Goal: Information Seeking & Learning: Compare options

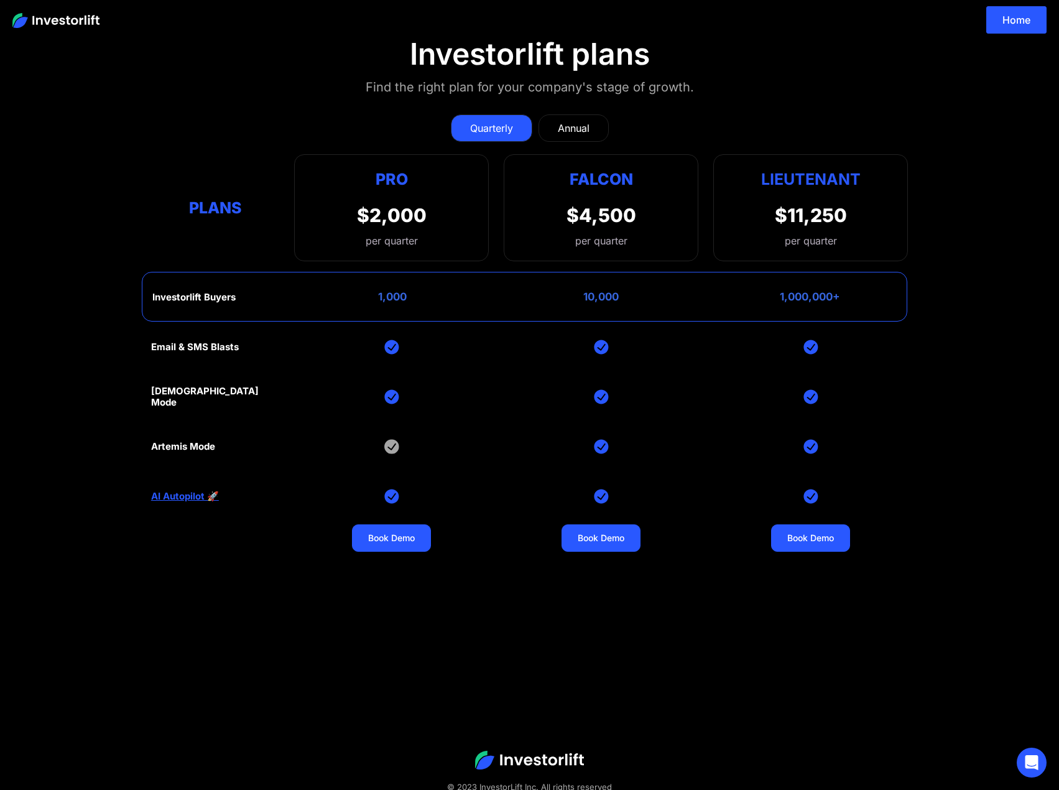
click at [206, 208] on div "Plans" at bounding box center [215, 207] width 129 height 24
click at [420, 178] on div "Pro" at bounding box center [392, 179] width 70 height 24
click at [553, 181] on div "Falcon $4,500 per quarter" at bounding box center [601, 207] width 195 height 107
click at [779, 189] on div "Lieutenant" at bounding box center [811, 179] width 100 height 24
click at [591, 131] on link "Annual" at bounding box center [574, 127] width 70 height 27
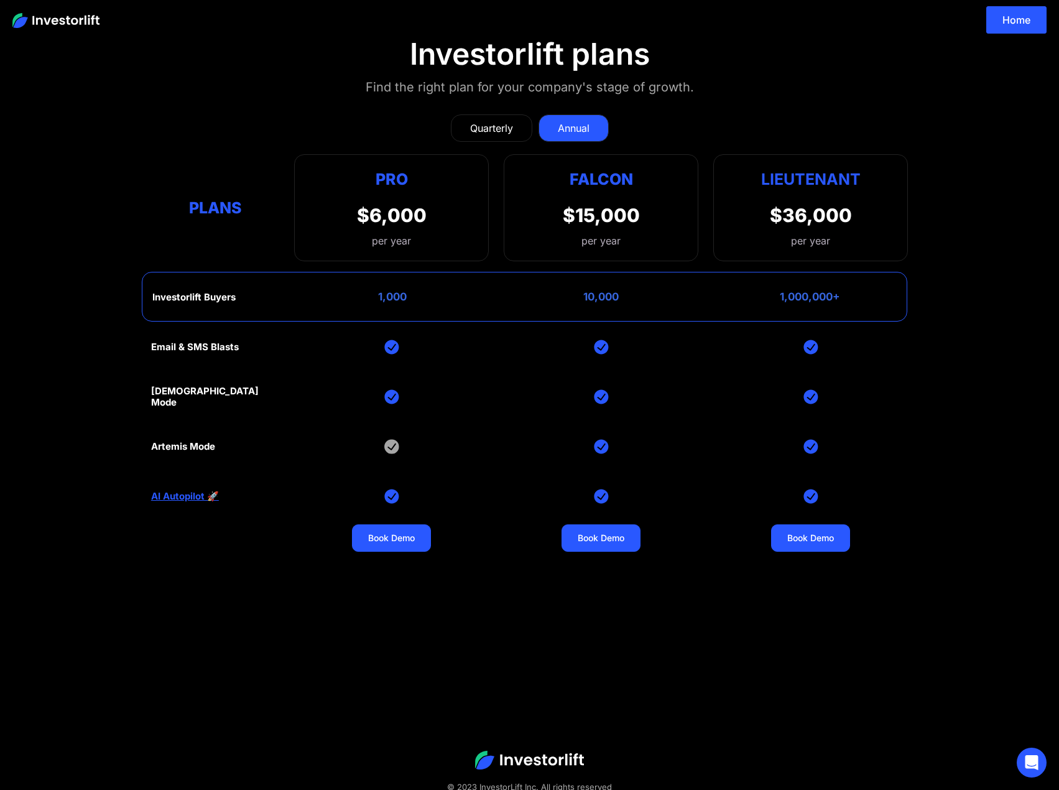
click at [514, 127] on link "Quarterly" at bounding box center [491, 127] width 81 height 27
click at [557, 127] on link "Annual" at bounding box center [574, 127] width 70 height 27
click at [508, 129] on div "Quarterly" at bounding box center [491, 128] width 43 height 15
click at [565, 130] on div "Annual" at bounding box center [574, 128] width 32 height 15
click at [502, 130] on div "Quarterly" at bounding box center [491, 128] width 43 height 15
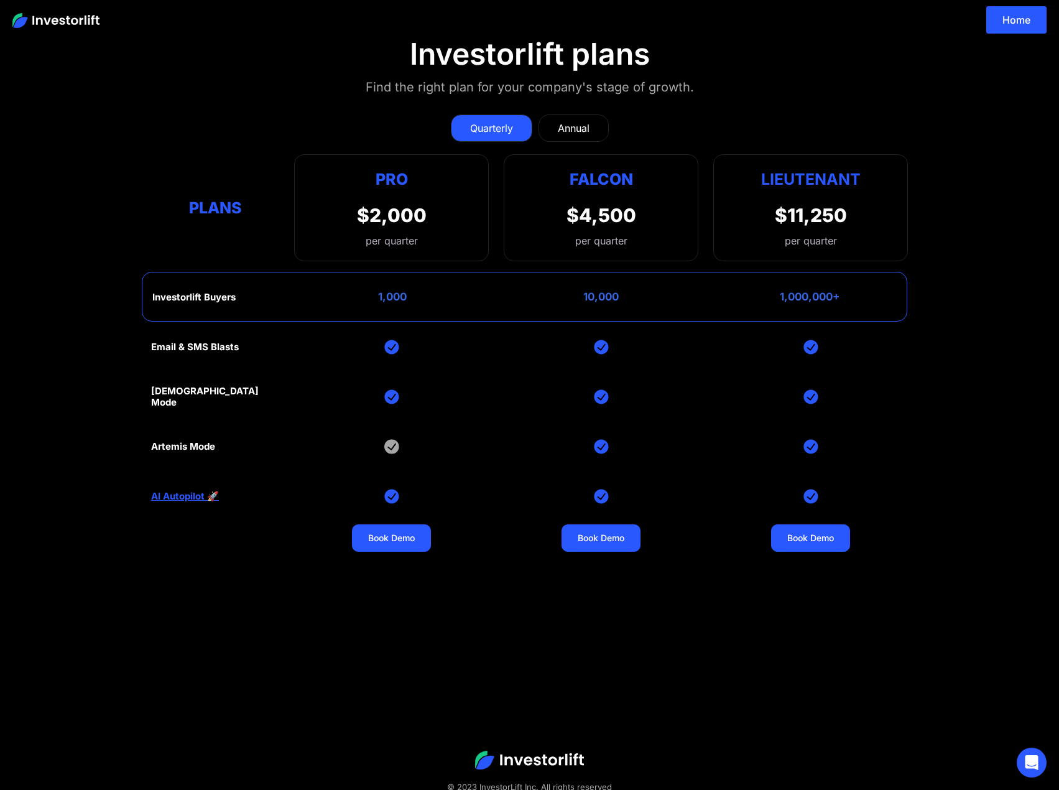
click at [552, 131] on link "Annual" at bounding box center [574, 127] width 70 height 27
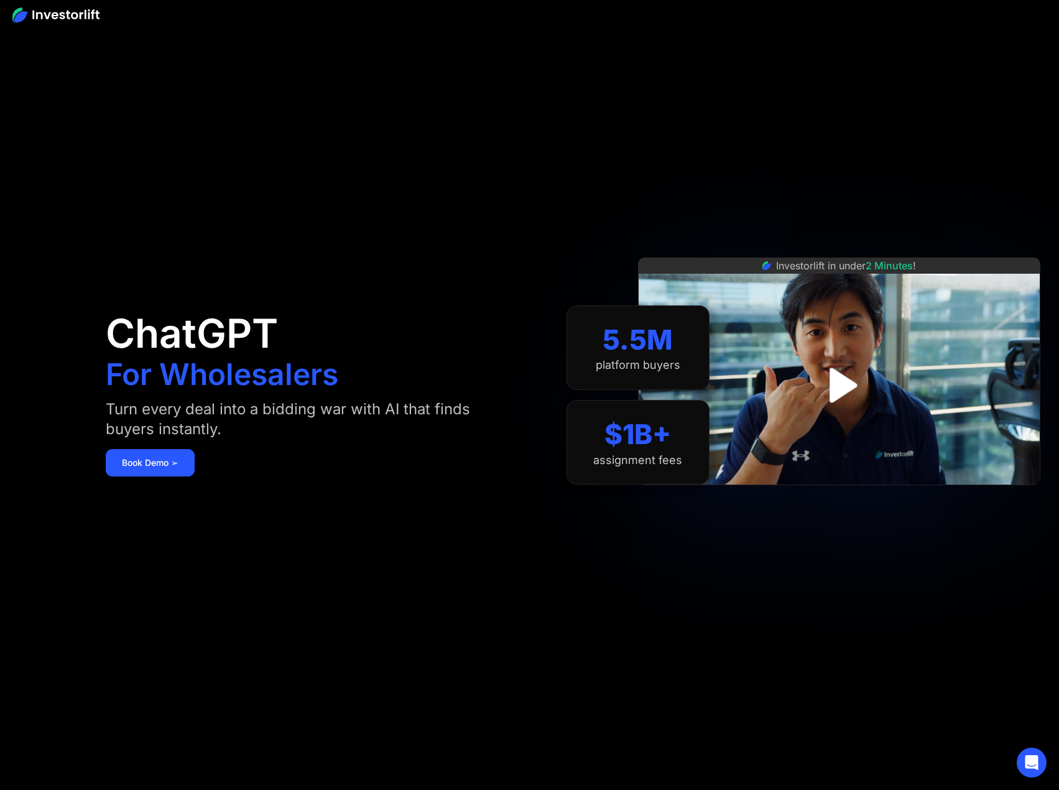
drag, startPoint x: 600, startPoint y: 84, endPoint x: 601, endPoint y: 72, distance: 12.6
